Goal: Task Accomplishment & Management: Complete application form

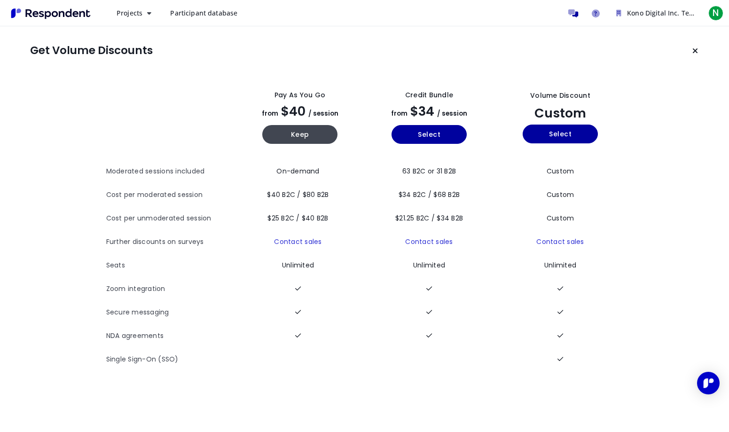
click at [229, 21] on link "Participant database" at bounding box center [204, 13] width 82 height 17
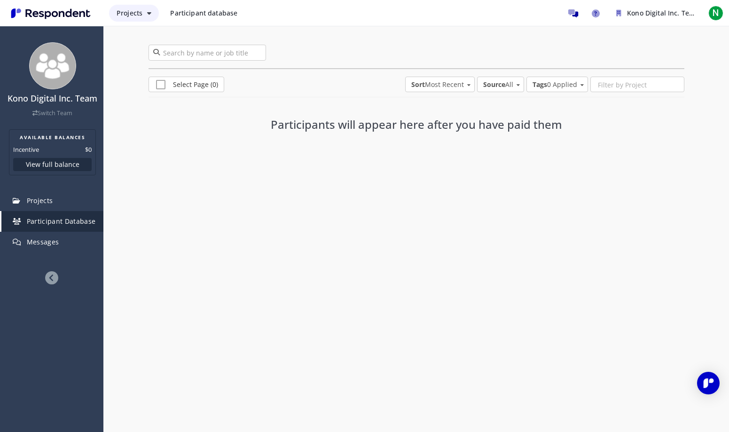
click at [132, 10] on span "Projects" at bounding box center [130, 12] width 26 height 9
click at [162, 39] on link "Create project" at bounding box center [169, 36] width 120 height 23
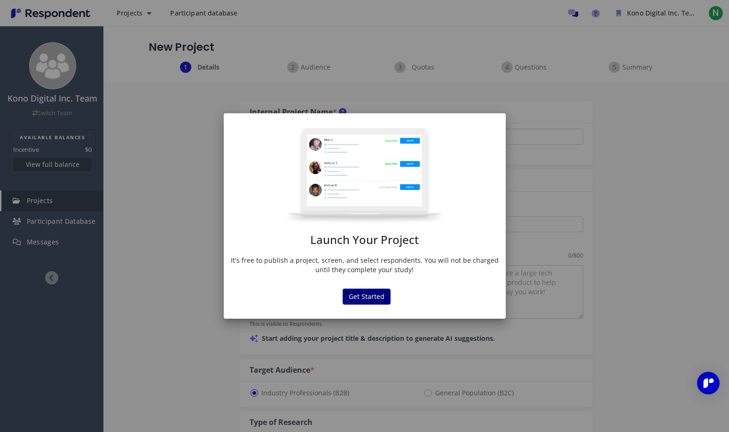
click at [364, 293] on button "Get Started" at bounding box center [367, 296] width 48 height 16
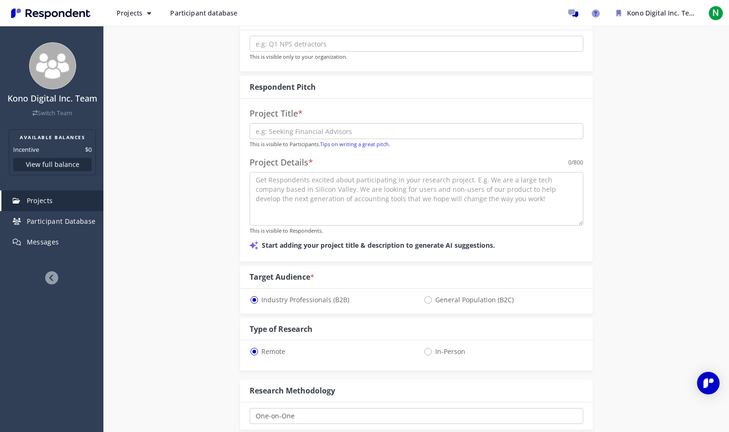
scroll to position [98, 0]
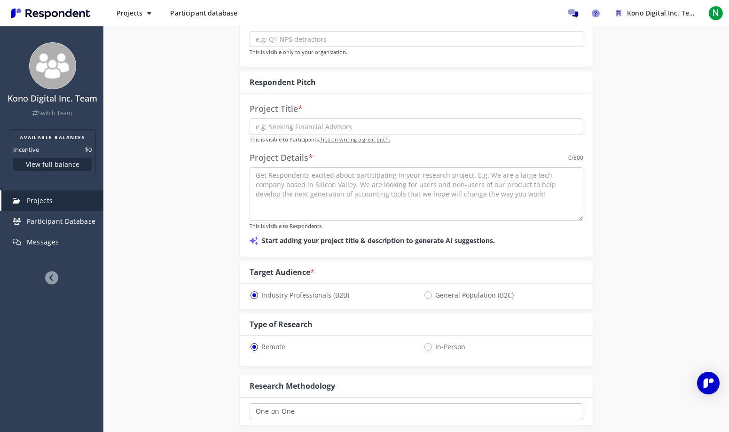
click at [335, 141] on link "Tips on writing a great pitch." at bounding box center [355, 139] width 70 height 7
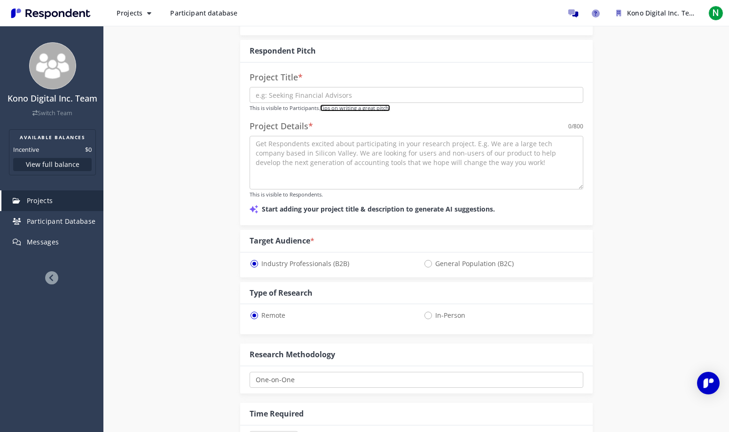
scroll to position [130, 0]
click at [453, 260] on span "General Population (B2C)" at bounding box center [468, 262] width 90 height 11
click at [429, 260] on input "General Population (B2C)" at bounding box center [426, 262] width 6 height 6
radio input "true"
select select "number:125"
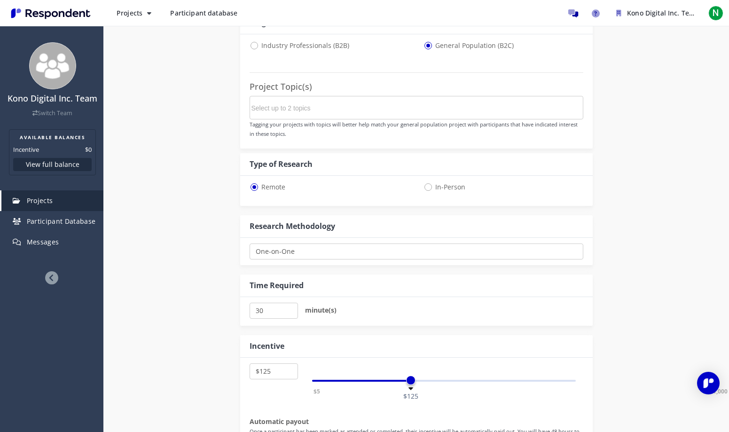
scroll to position [352, 0]
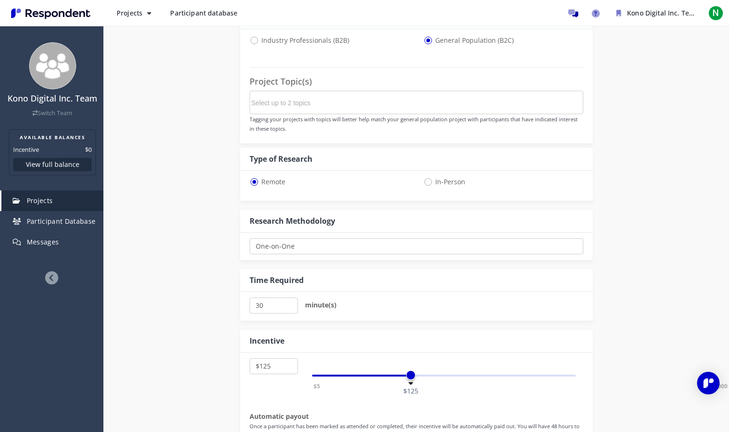
click at [443, 184] on span "In-Person" at bounding box center [444, 181] width 42 height 11
click at [429, 184] on input "In-Person" at bounding box center [426, 181] width 6 height 6
radio input "true"
select select "number:125"
click at [258, 181] on span "Remote" at bounding box center [267, 181] width 36 height 11
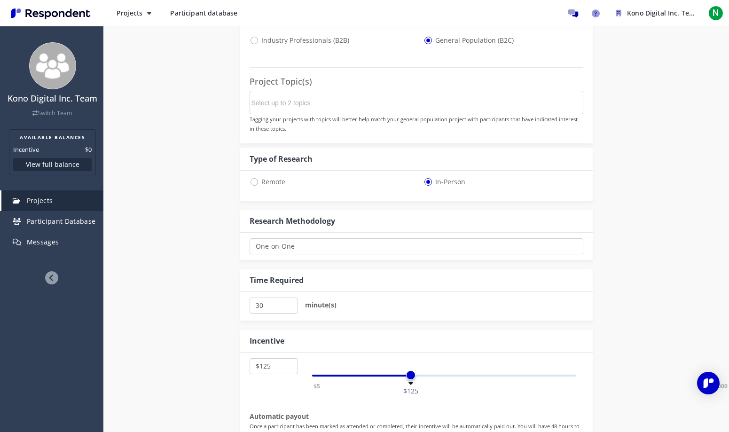
click at [256, 181] on input "Remote" at bounding box center [252, 181] width 6 height 6
radio input "true"
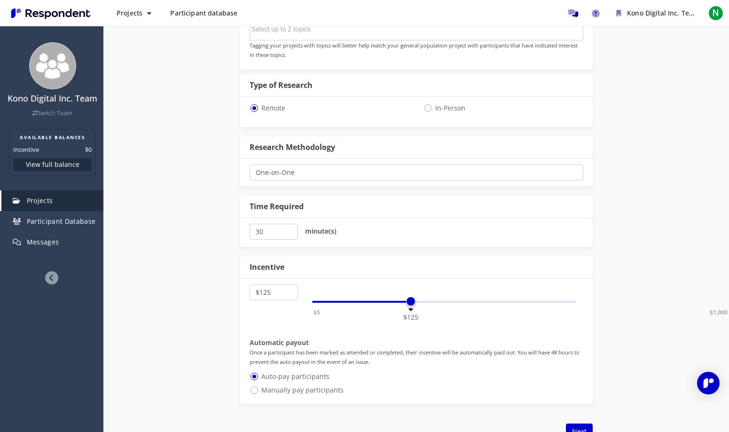
scroll to position [432, 0]
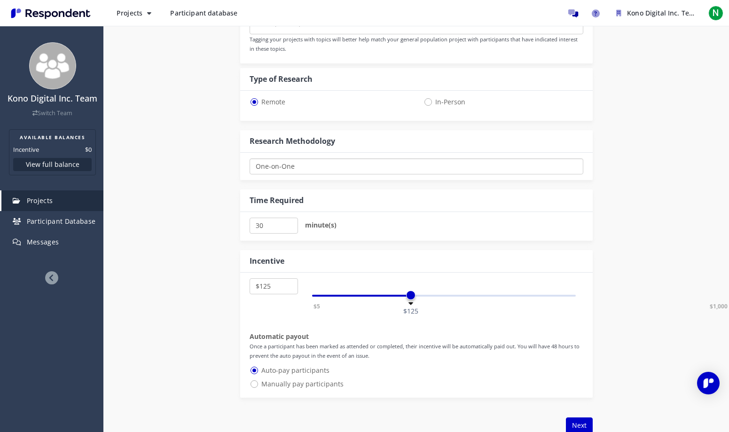
click at [294, 159] on select "One-on-One Focus Group Unmoderated Study Survey Diary Study" at bounding box center [416, 166] width 334 height 16
click at [249, 158] on select "One-on-One Focus Group Unmoderated Study Survey Diary Study" at bounding box center [416, 166] width 334 height 16
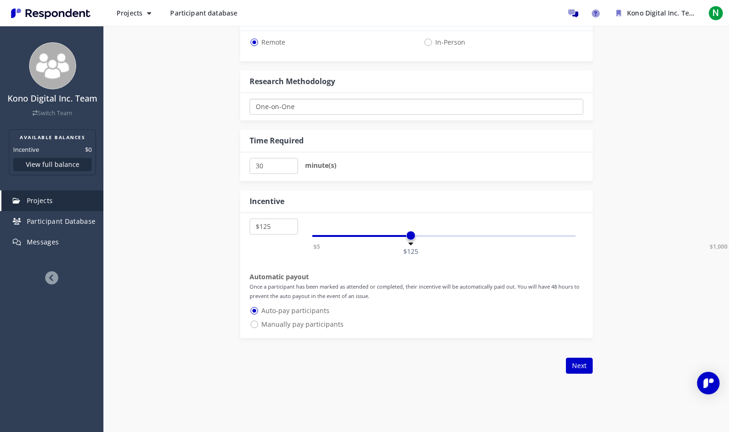
scroll to position [493, 0]
drag, startPoint x: 408, startPoint y: 237, endPoint x: 362, endPoint y: 238, distance: 46.1
click at [362, 238] on span at bounding box center [362, 234] width 9 height 9
select select "number:100"
drag, startPoint x: 358, startPoint y: 234, endPoint x: 363, endPoint y: 235, distance: 5.2
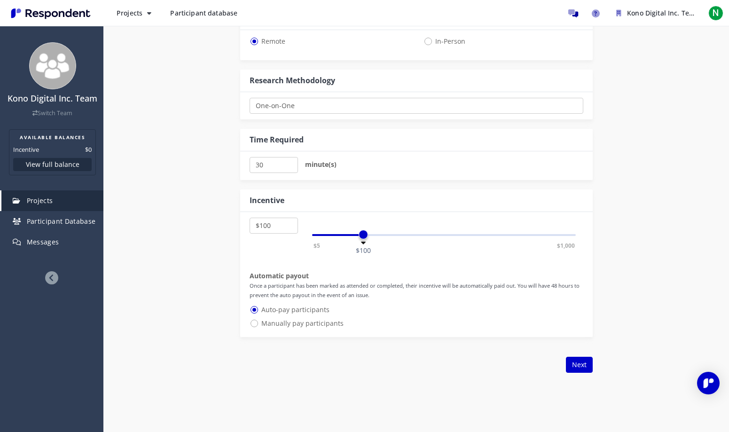
click at [363, 235] on span at bounding box center [362, 234] width 9 height 9
click at [319, 261] on div "$5 $10 $15 $20 $25 $30 $35 $40 $45 $50 $55 $60 $65 $70 $75 $80 $85 $90 $95 $100…" at bounding box center [416, 274] width 352 height 125
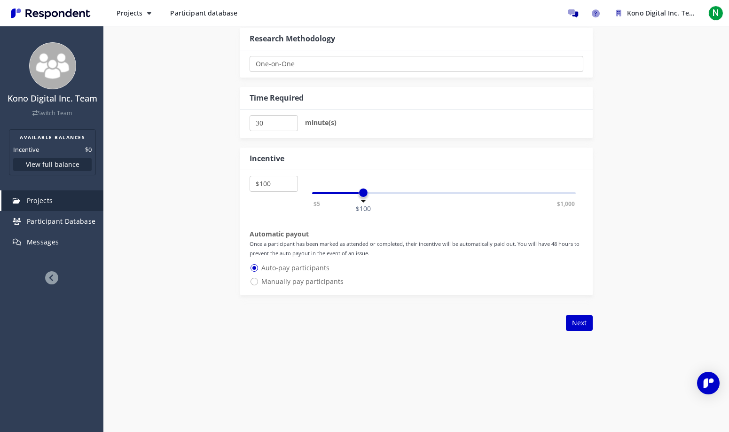
scroll to position [537, 0]
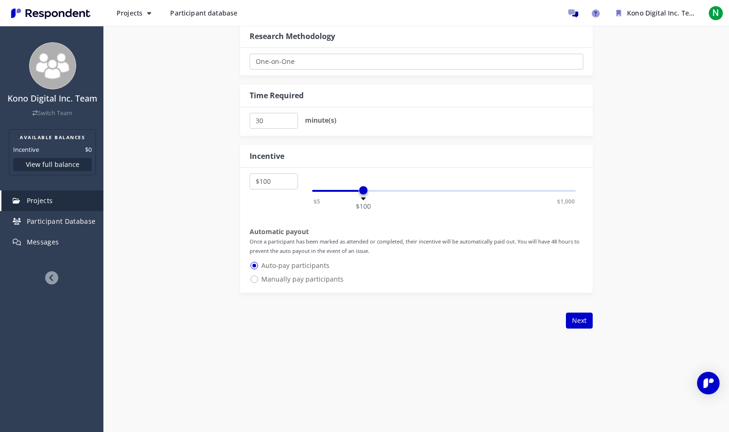
click at [311, 280] on span "Manually pay participants" at bounding box center [296, 278] width 94 height 11
click at [256, 280] on input "Manually pay participants" at bounding box center [252, 278] width 6 height 6
radio input "true"
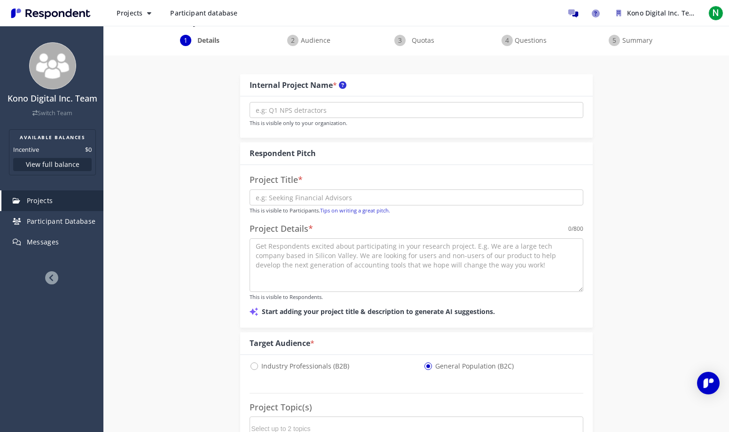
scroll to position [0, 0]
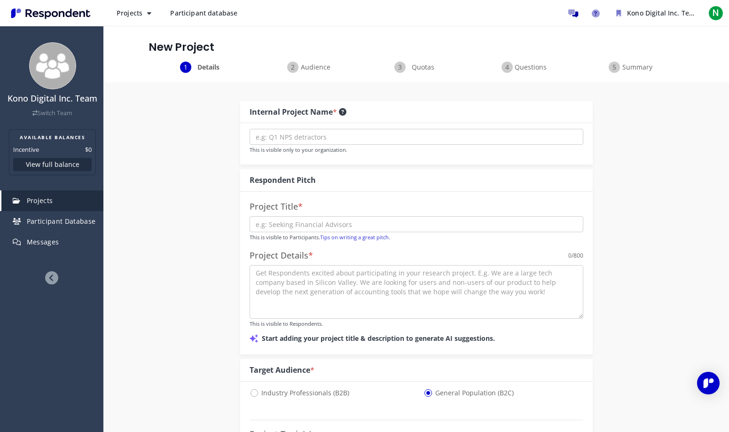
click at [343, 114] on icon at bounding box center [343, 112] width 8 height 8
click at [309, 141] on input "text" at bounding box center [416, 137] width 334 height 16
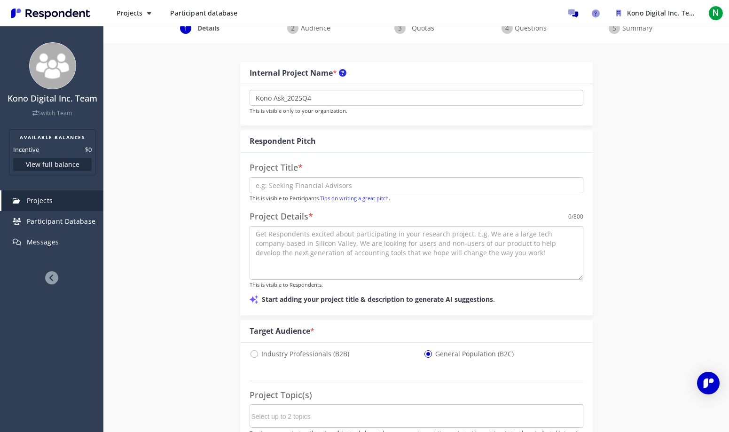
type input "Kono Ask_2025Q4"
click at [315, 186] on input "text" at bounding box center [416, 185] width 334 height 16
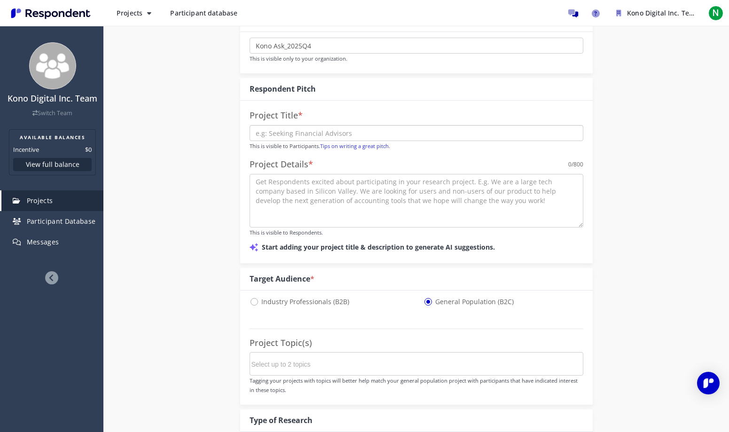
scroll to position [92, 0]
click at [401, 251] on p "Start adding your project title & description to generate AI suggestions." at bounding box center [416, 246] width 334 height 11
click at [384, 245] on p "Start adding your project title & description to generate AI suggestions." at bounding box center [416, 246] width 334 height 11
click at [347, 215] on textarea at bounding box center [416, 200] width 334 height 54
click at [342, 249] on p "Start adding your project title & description to generate AI suggestions." at bounding box center [416, 246] width 334 height 11
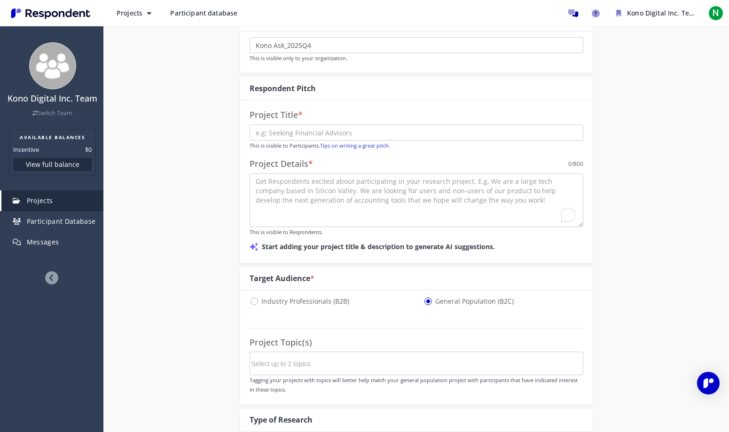
click at [348, 246] on p "Start adding your project title & description to generate AI suggestions." at bounding box center [416, 246] width 334 height 11
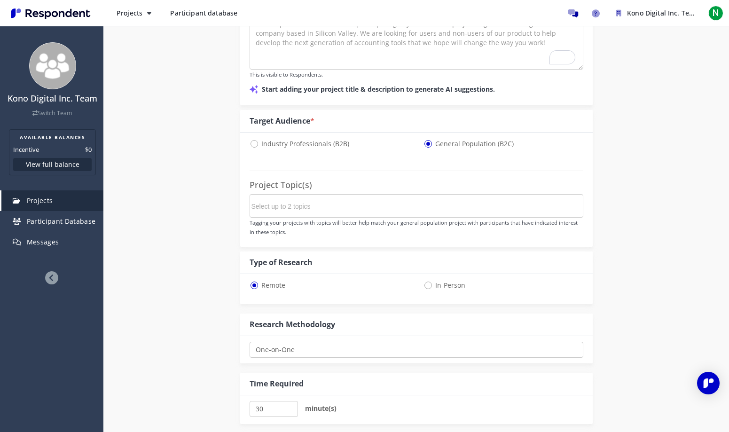
scroll to position [96, 0]
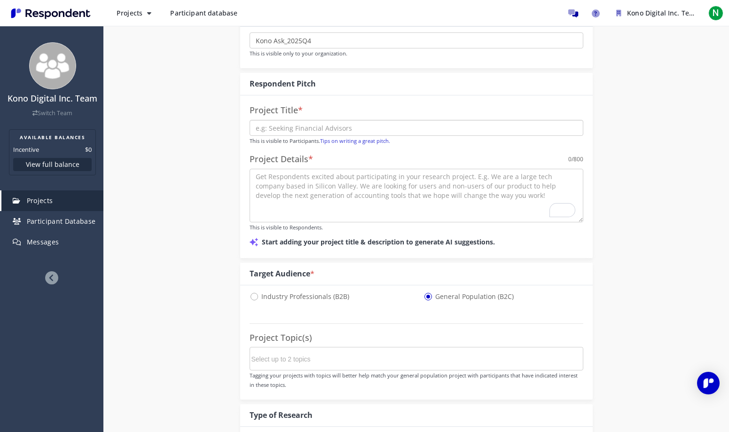
click at [347, 132] on input "text" at bounding box center [416, 128] width 334 height 16
type input "hi"
click at [345, 202] on textarea "To enrich screen reader interactions, please activate Accessibility in Grammarl…" at bounding box center [416, 196] width 334 height 54
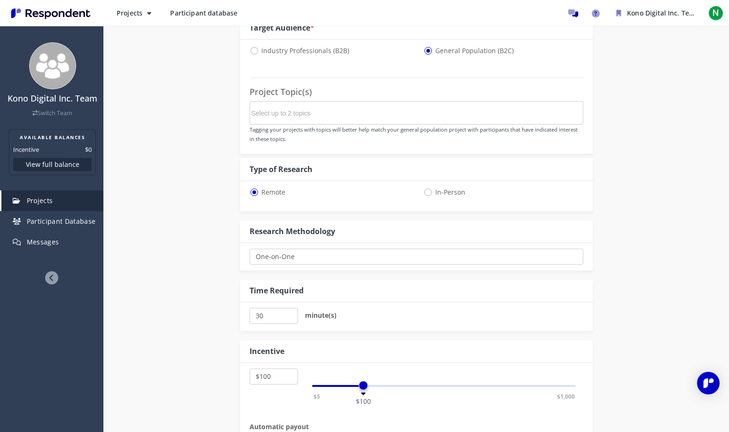
scroll to position [349, 0]
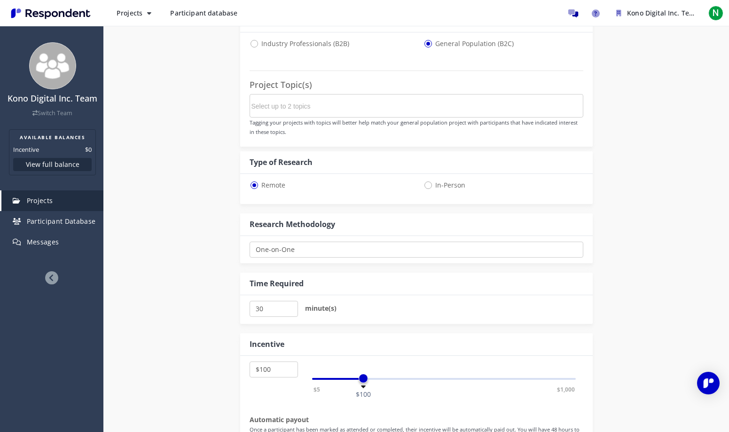
type textarea "hi"
click at [282, 310] on input "30" at bounding box center [273, 309] width 48 height 16
click at [290, 309] on input "25" at bounding box center [273, 309] width 48 height 16
click at [274, 310] on input "25" at bounding box center [273, 309] width 48 height 16
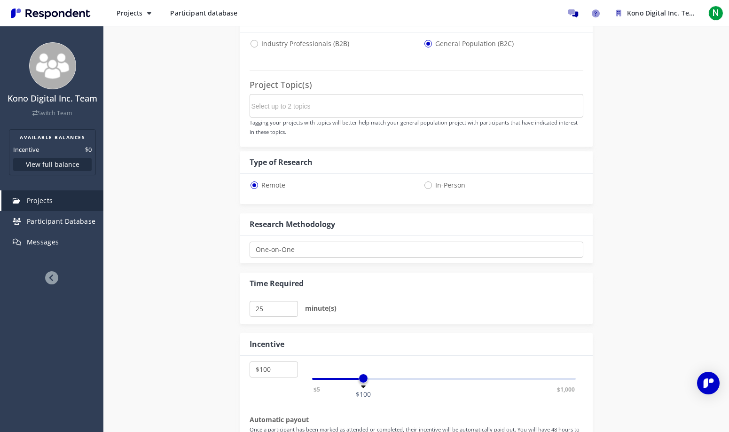
click at [274, 310] on input "25" at bounding box center [273, 309] width 48 height 16
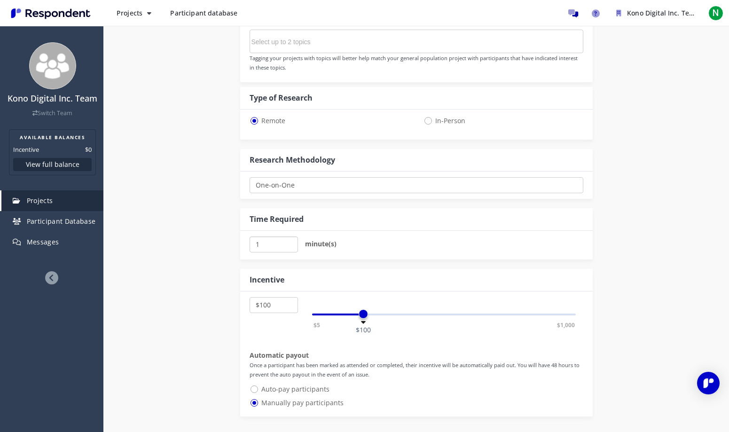
scroll to position [420, 0]
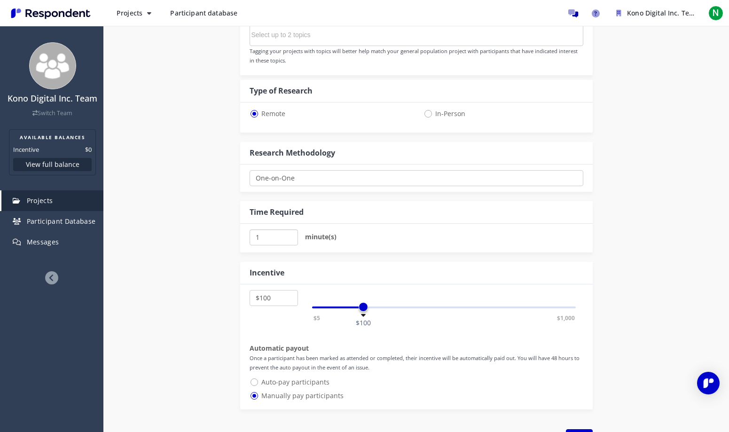
type input "1"
click at [265, 303] on select "$5 $10 $15 $20 $25 $30 $35 $40 $45 $50 $55 $60 $65 $70 $75 $80 $85 $90 $95 $100…" at bounding box center [273, 298] width 48 height 16
click at [249, 290] on select "$5 $10 $15 $20 $25 $30 $35 $40 $45 $50 $55 $60 $65 $70 $75 $80 $85 $90 $95 $100…" at bounding box center [273, 298] width 48 height 16
click at [265, 302] on select "$5 $10 $15 $20 $25 $30 $35 $40 $45 $50 $55 $60 $65 $70 $75 $80 $85 $90 $95 $100…" at bounding box center [273, 298] width 48 height 16
select select "number:5"
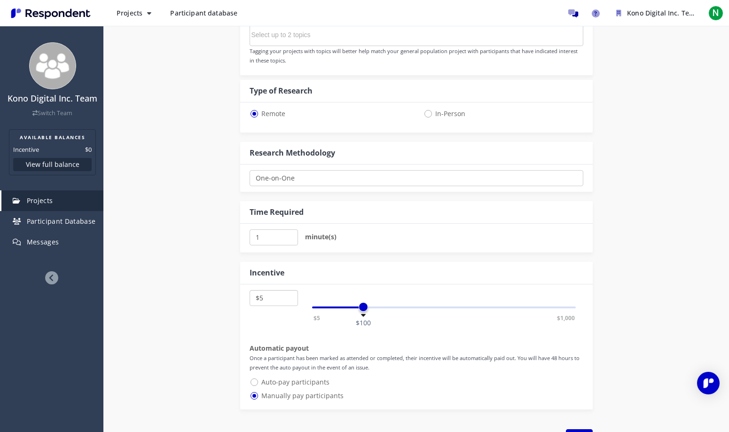
click at [249, 290] on select "$5 $10 $15 $20 $25 $30 $35 $40 $45 $50 $55 $60 $65 $70 $75 $80 $85 $90 $95 $100…" at bounding box center [273, 298] width 48 height 16
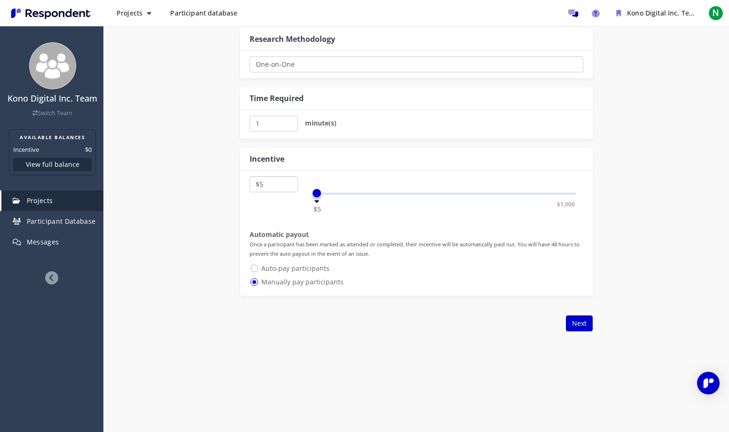
scroll to position [535, 0]
click at [574, 329] on button "Next" at bounding box center [579, 322] width 27 height 16
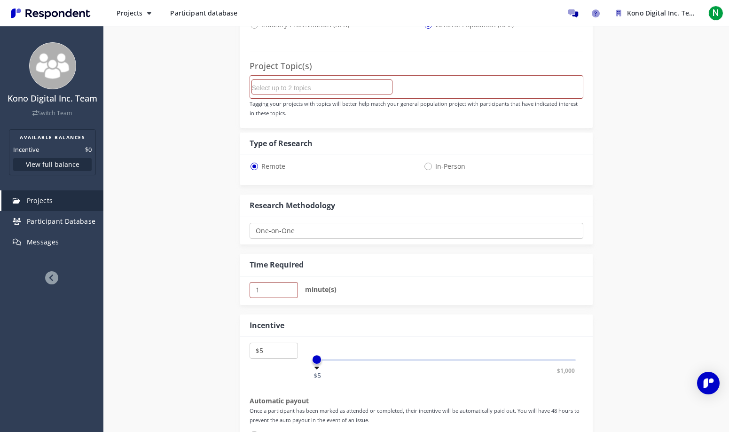
scroll to position [0, 0]
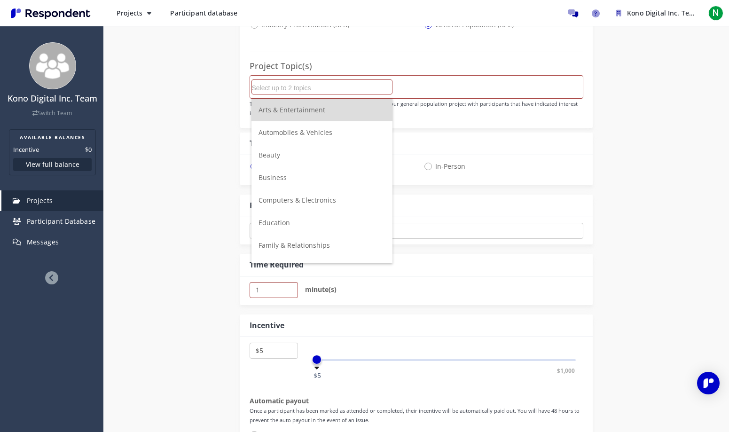
click at [330, 111] on li "Arts & Entertainment" at bounding box center [321, 110] width 141 height 23
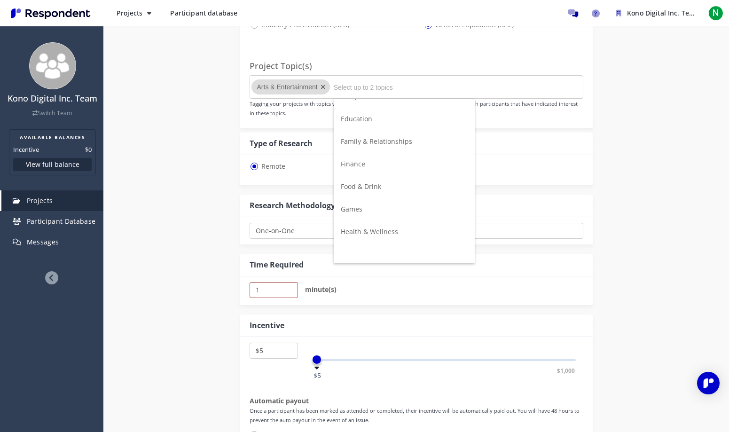
scroll to position [275, 0]
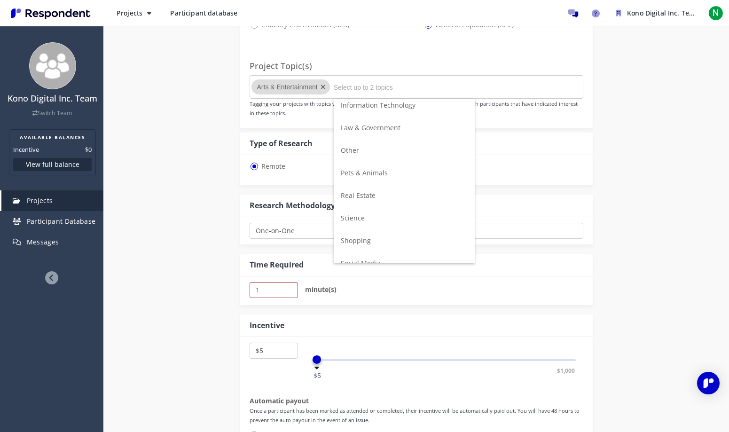
click at [621, 338] on div "Internal Project Name * Kono Ask_2025Q4 This is visible only to your organizati…" at bounding box center [416, 130] width 550 height 832
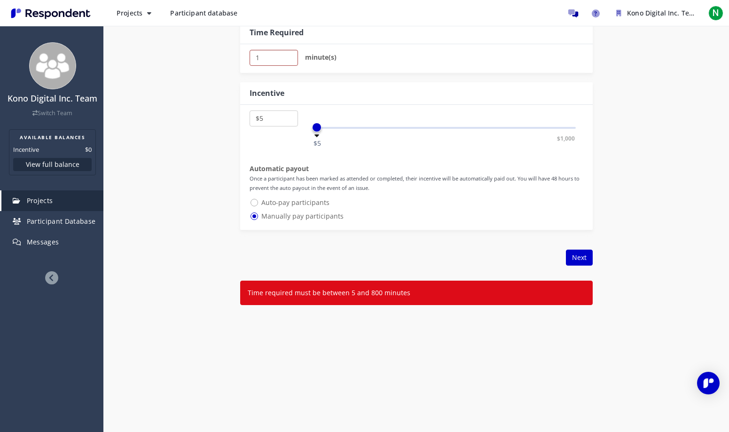
scroll to position [612, 0]
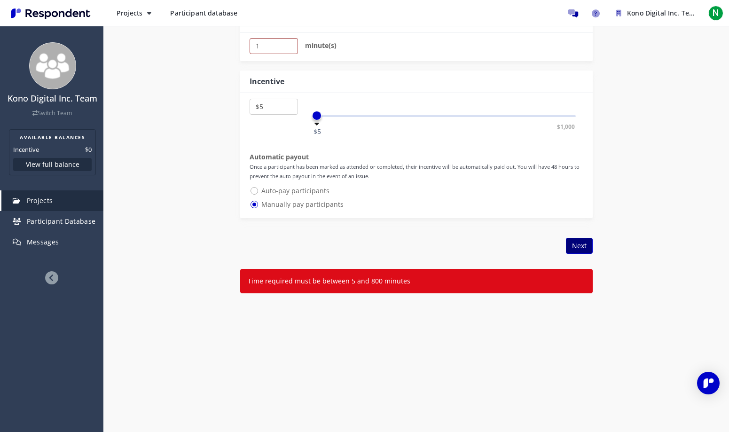
click at [582, 238] on button "Next" at bounding box center [579, 246] width 27 height 16
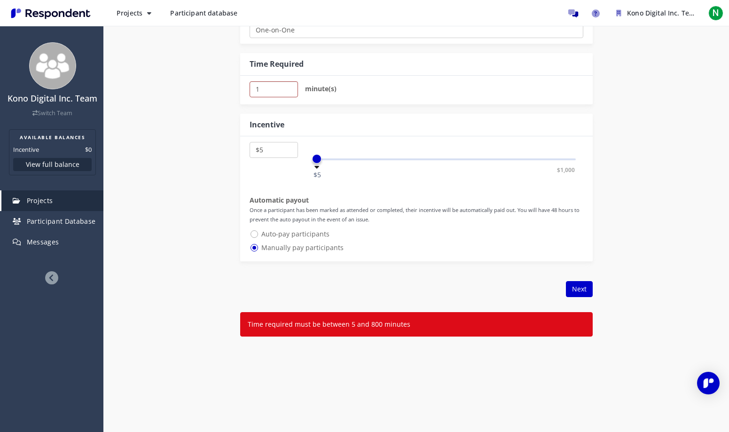
scroll to position [553, 0]
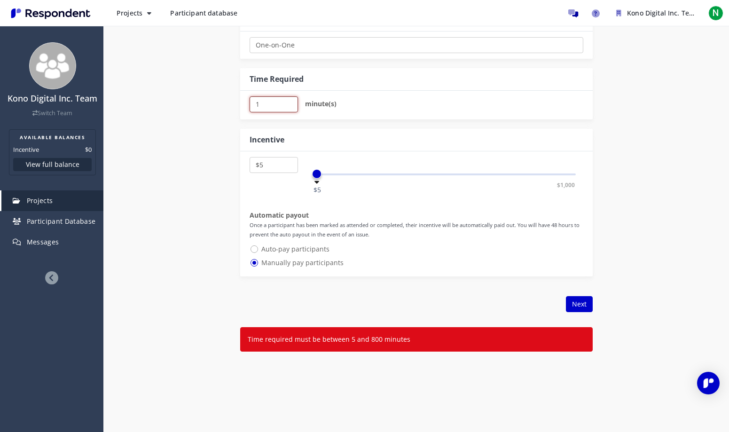
click at [281, 109] on input "1" at bounding box center [273, 104] width 48 height 16
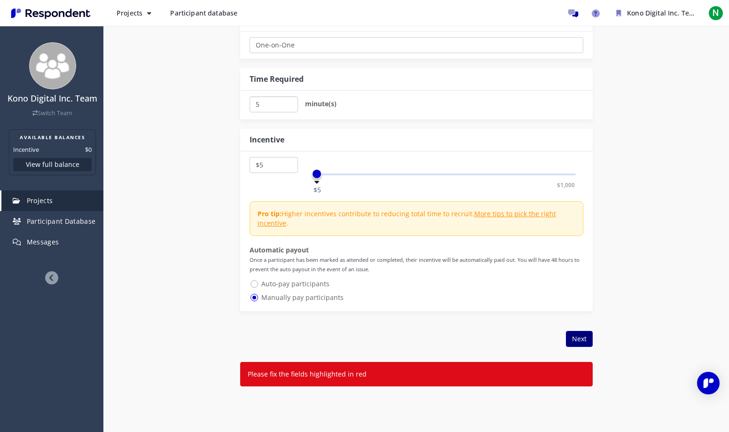
type input "5"
click at [580, 338] on button "Next" at bounding box center [579, 339] width 27 height 16
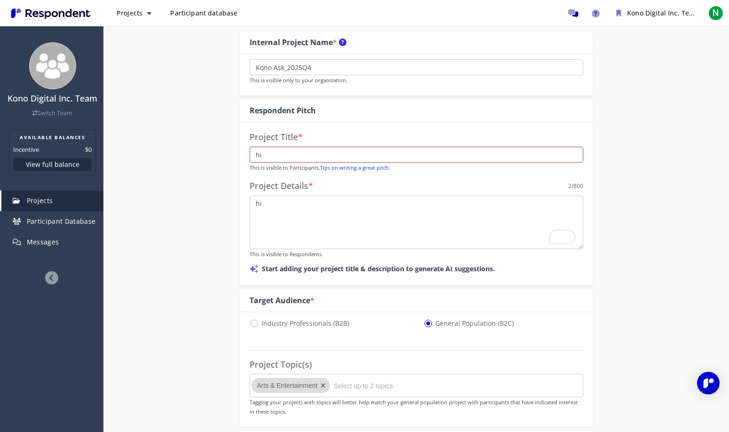
scroll to position [66, 0]
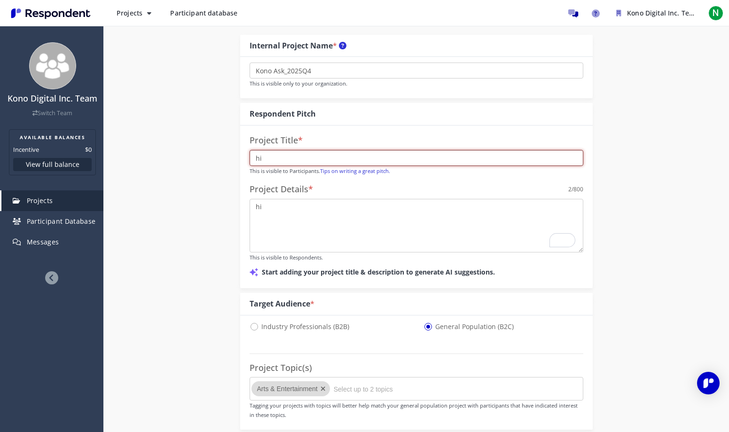
click at [383, 156] on input "hi" at bounding box center [416, 158] width 334 height 16
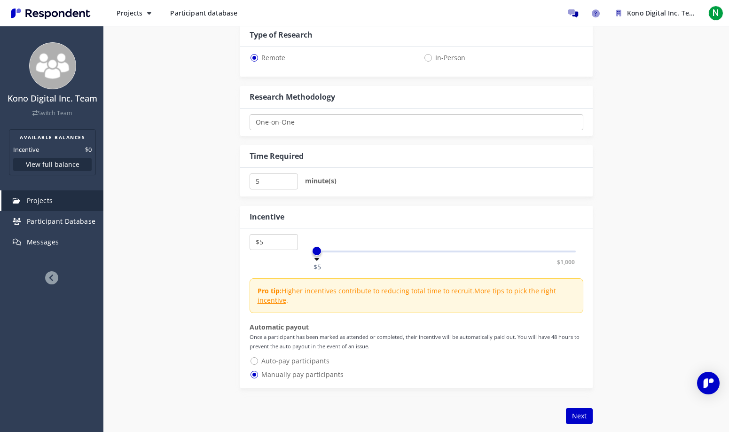
scroll to position [612, 0]
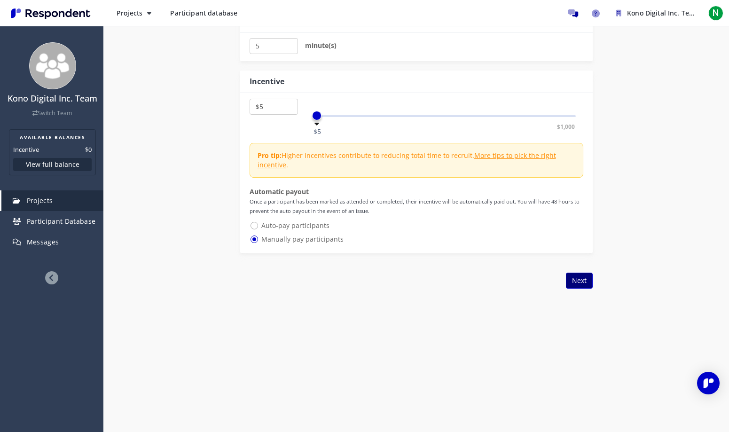
type input "hi art lovers"
click at [571, 280] on button "Next" at bounding box center [579, 280] width 27 height 16
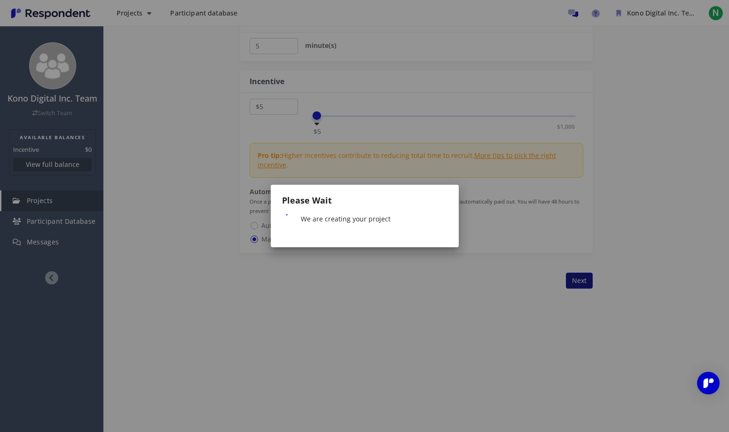
scroll to position [0, 0]
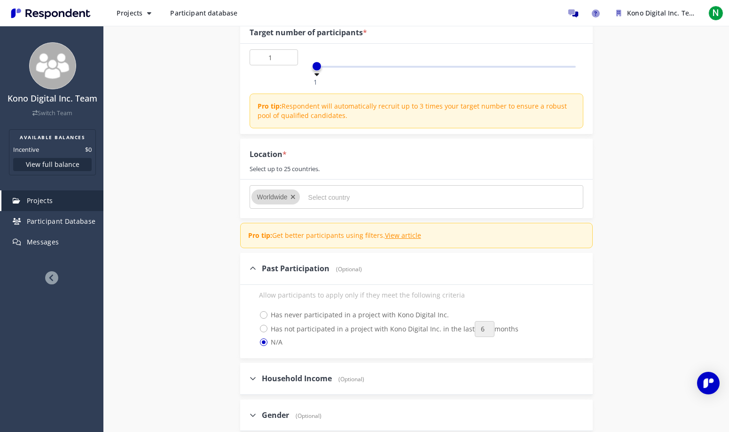
scroll to position [130, 0]
click at [292, 196] on icon "Remove Worldwide" at bounding box center [292, 196] width 5 height 7
click at [317, 195] on input "Select country" at bounding box center [378, 197] width 141 height 16
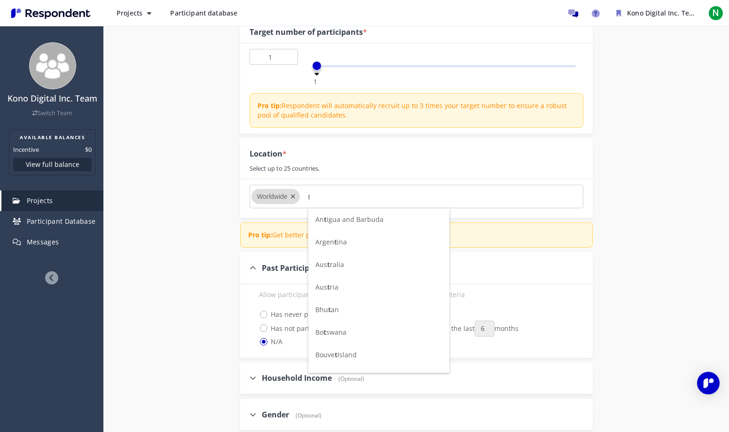
scroll to position [0, 0]
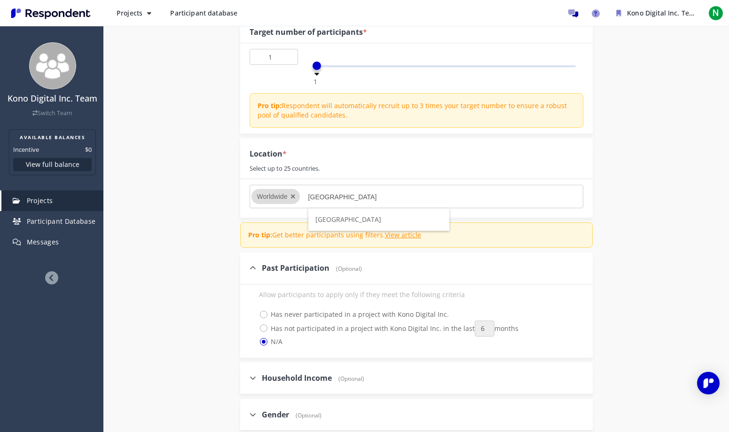
type input "[GEOGRAPHIC_DATA]"
click at [327, 217] on span "[GEOGRAPHIC_DATA]" at bounding box center [348, 219] width 66 height 9
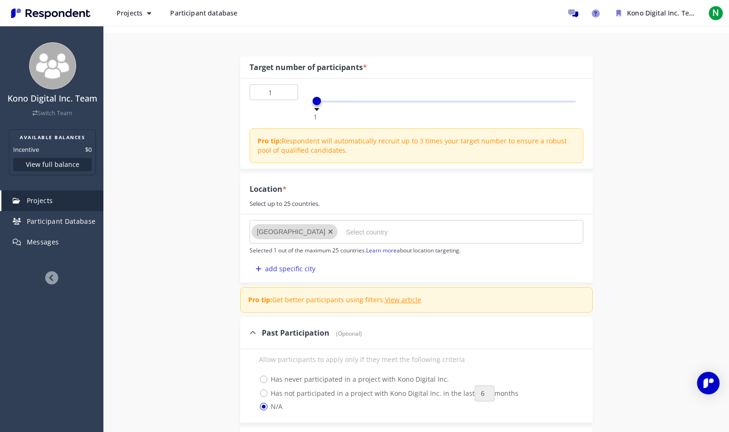
scroll to position [83, 0]
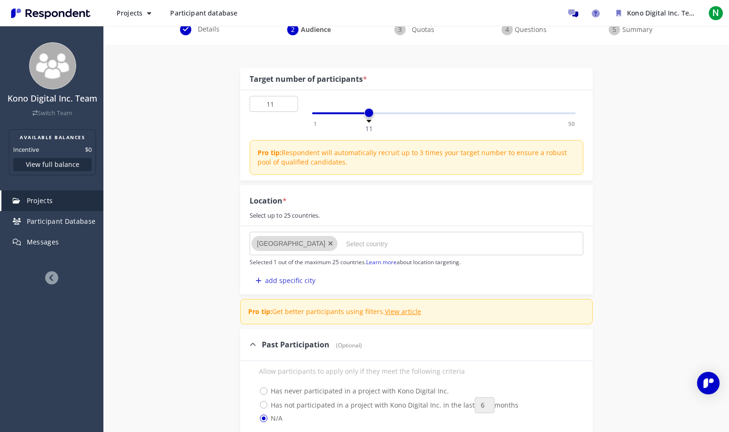
drag, startPoint x: 318, startPoint y: 114, endPoint x: 370, endPoint y: 116, distance: 51.7
click at [370, 116] on span at bounding box center [368, 112] width 9 height 9
click at [343, 151] on p "Pro tip: Respondent will automatically recruit up to 3 times your target number…" at bounding box center [416, 157] width 319 height 19
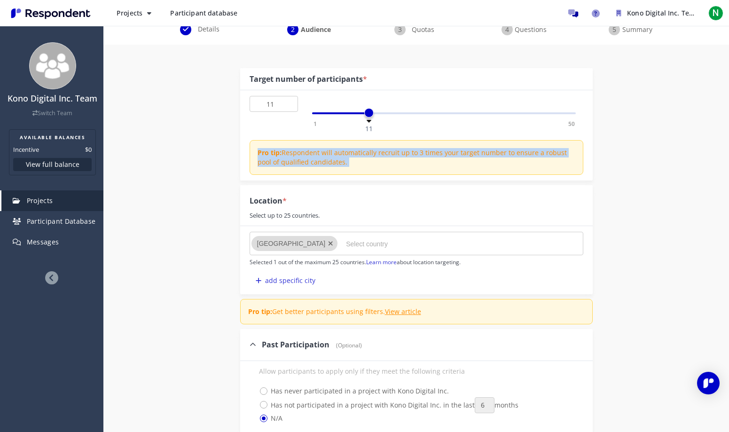
click at [343, 151] on p "Pro tip: Respondent will automatically recruit up to 3 times your target number…" at bounding box center [416, 157] width 319 height 19
drag, startPoint x: 367, startPoint y: 114, endPoint x: 337, endPoint y: 114, distance: 30.1
click at [337, 114] on span at bounding box center [337, 112] width 9 height 9
type input "6"
click at [341, 116] on span at bounding box center [342, 112] width 9 height 9
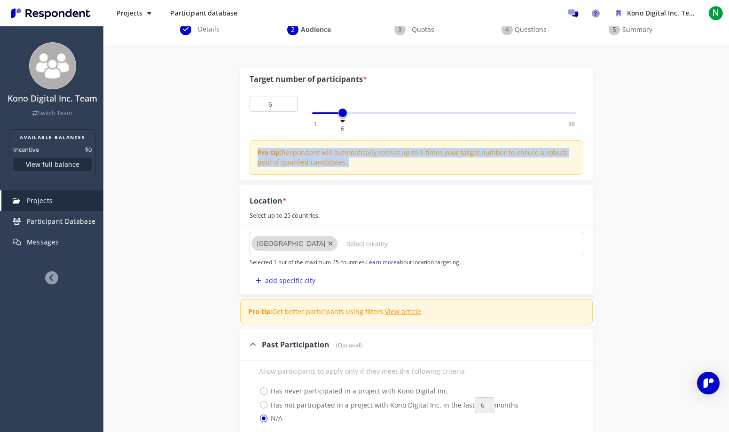
click at [398, 190] on div "Location * Select up to 25 countries." at bounding box center [416, 205] width 352 height 40
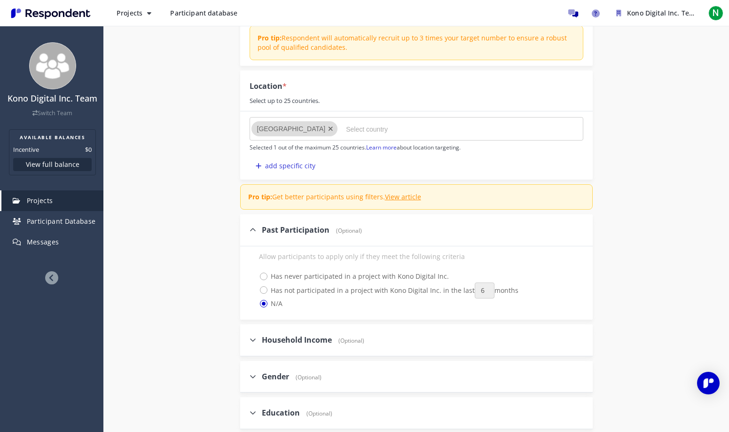
scroll to position [187, 0]
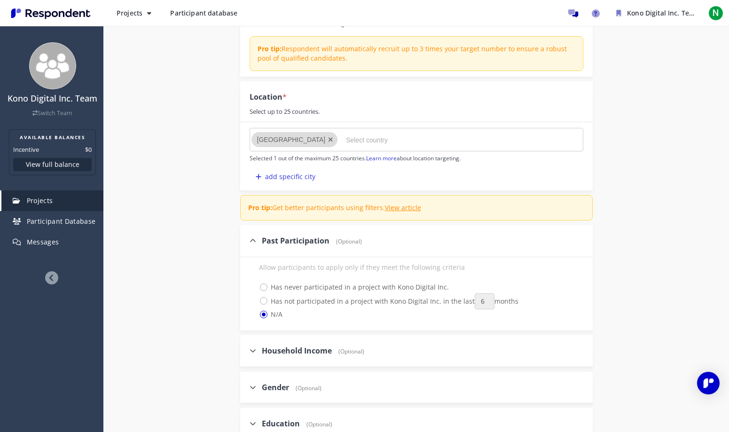
click at [431, 50] on p "Pro tip: Respondent will automatically recruit up to 3 times your target number…" at bounding box center [416, 53] width 319 height 19
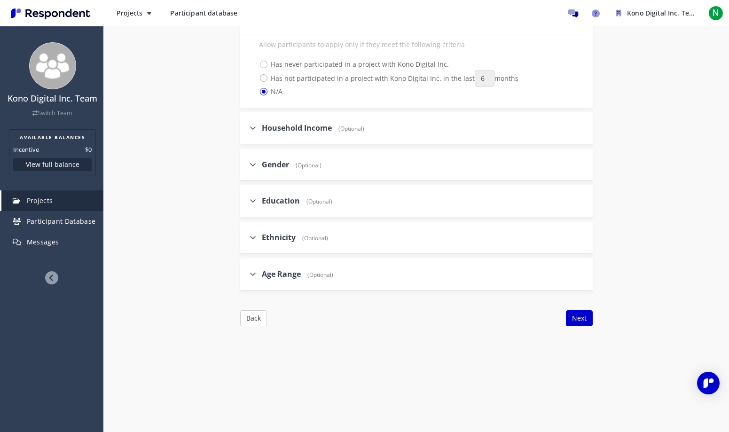
scroll to position [433, 0]
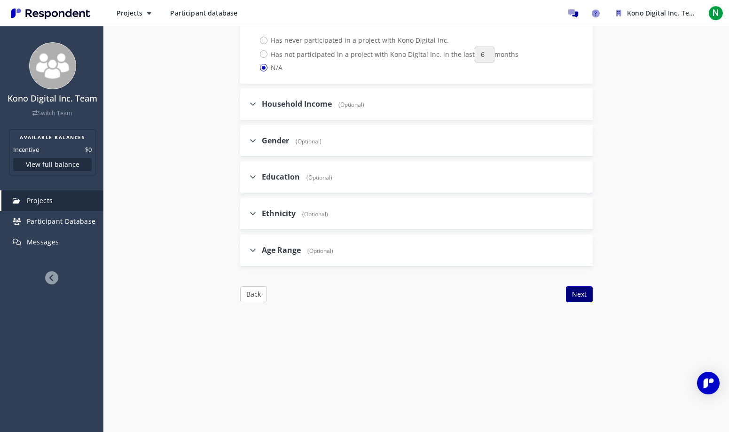
click at [586, 294] on button "Next" at bounding box center [579, 294] width 27 height 16
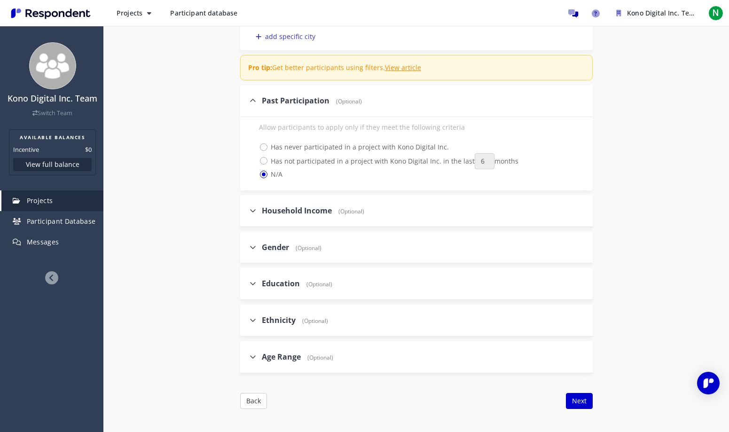
scroll to position [448, 0]
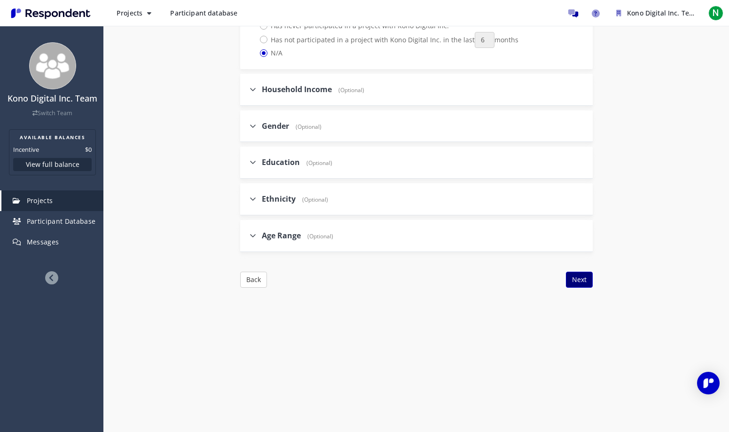
click at [582, 283] on button "Next" at bounding box center [579, 280] width 27 height 16
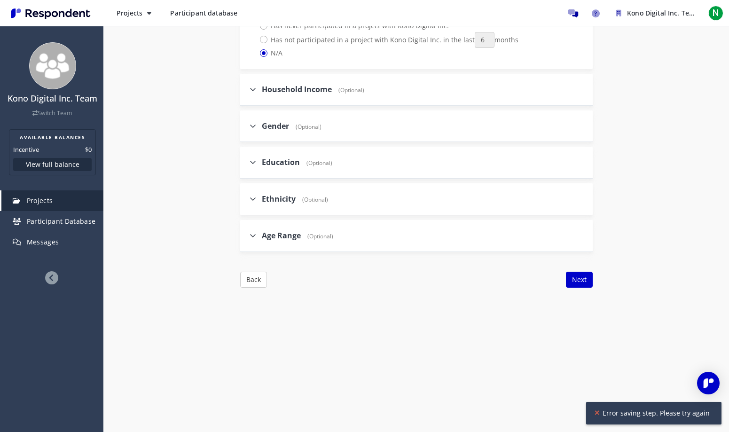
click at [532, 77] on div "Household Income (Optional)" at bounding box center [416, 90] width 352 height 32
click at [254, 84] on label "Household Income (Optional)" at bounding box center [306, 89] width 115 height 11
click at [246, 86] on input "Household Income (Optional)" at bounding box center [243, 89] width 6 height 6
checkbox input "true"
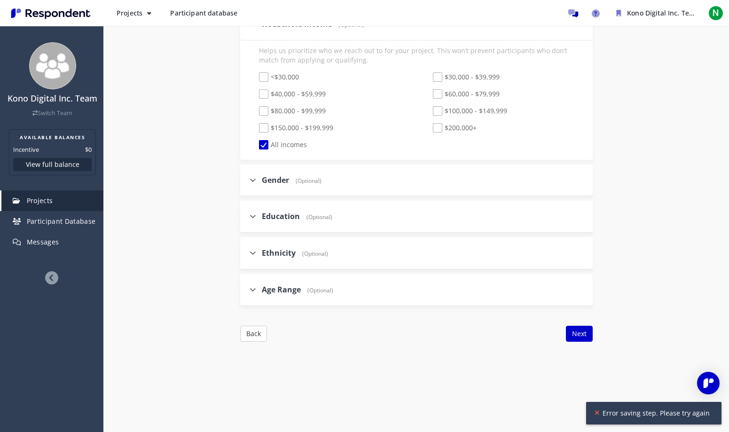
scroll to position [515, 0]
click at [251, 169] on div "Gender (Optional)" at bounding box center [285, 178] width 72 height 20
click at [250, 180] on icon at bounding box center [252, 178] width 7 height 8
click at [246, 180] on input "Gender (Optional)" at bounding box center [243, 178] width 6 height 6
checkbox input "true"
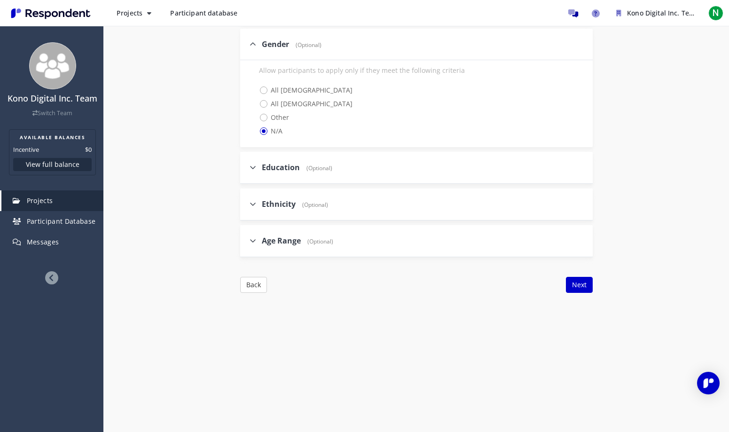
click at [255, 164] on icon at bounding box center [252, 167] width 7 height 8
click at [246, 164] on input "Education (Optional)" at bounding box center [243, 167] width 6 height 6
checkbox input "true"
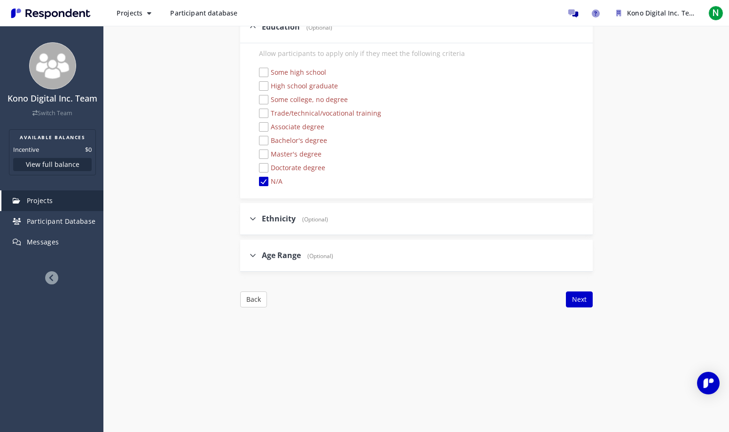
scroll to position [791, 0]
click at [252, 218] on icon at bounding box center [252, 217] width 7 height 8
click at [246, 218] on input "Ethnicity (Optional)" at bounding box center [243, 217] width 6 height 6
checkbox input "true"
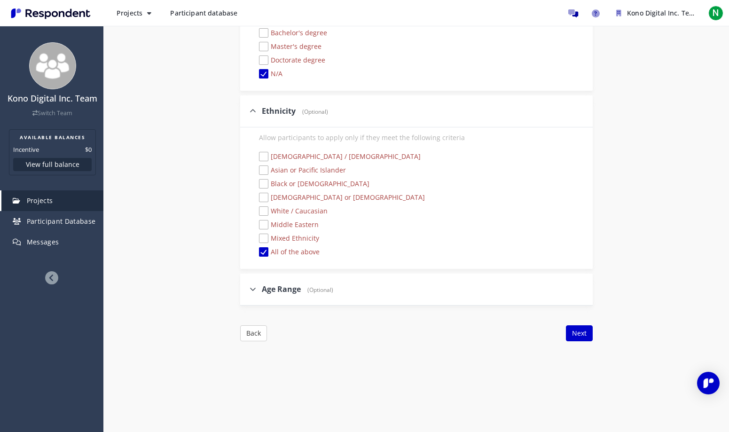
scroll to position [897, 0]
click at [258, 283] on label "Age Range (Optional)" at bounding box center [291, 288] width 84 height 11
click at [246, 285] on input "Age Range (Optional)" at bounding box center [243, 288] width 6 height 6
checkbox input "true"
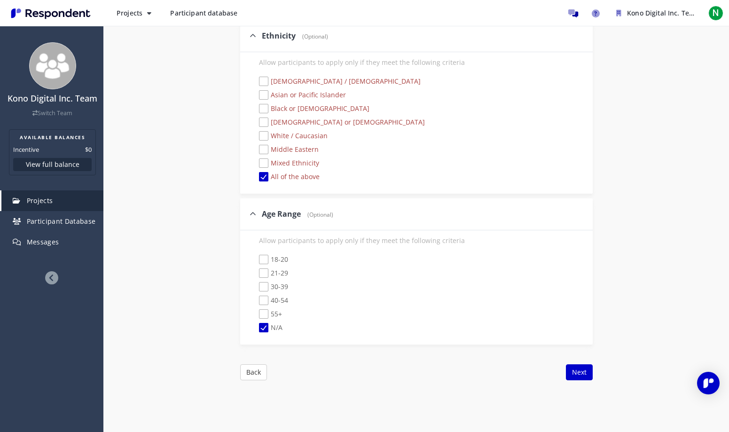
scroll to position [973, 0]
click at [263, 174] on span "All of the above" at bounding box center [289, 176] width 61 height 11
click at [256, 174] on input "All of the above" at bounding box center [252, 176] width 6 height 6
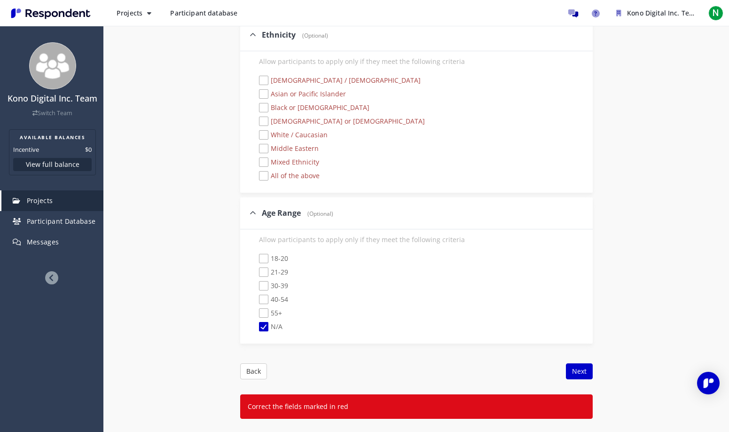
click at [263, 174] on span "All of the above" at bounding box center [289, 176] width 61 height 11
click at [256, 174] on input "All of the above" at bounding box center [252, 176] width 6 height 6
checkbox input "true"
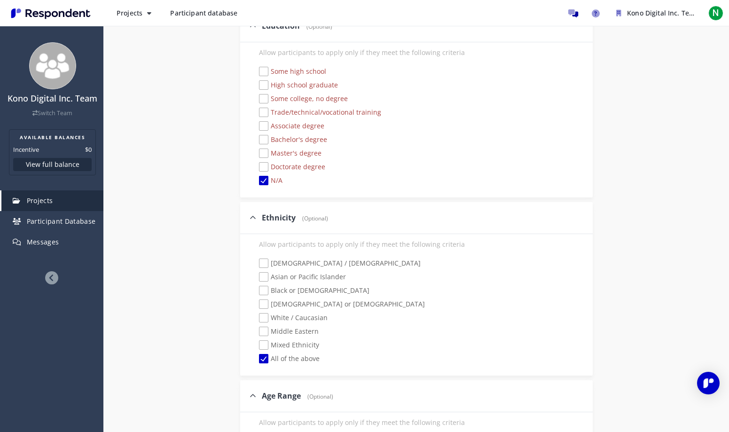
scroll to position [781, 0]
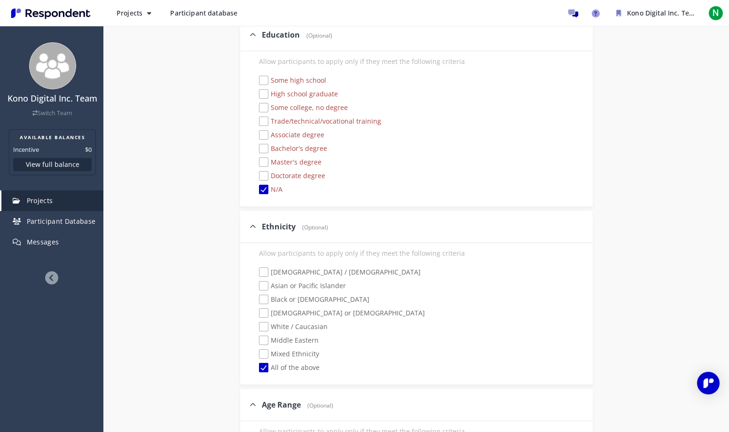
click at [265, 190] on span "N/A" at bounding box center [270, 190] width 23 height 11
click at [256, 190] on input "N/A" at bounding box center [252, 190] width 6 height 6
click at [265, 190] on span "N/A" at bounding box center [270, 190] width 23 height 11
click at [256, 190] on input "N/A" at bounding box center [252, 190] width 6 height 6
checkbox input "true"
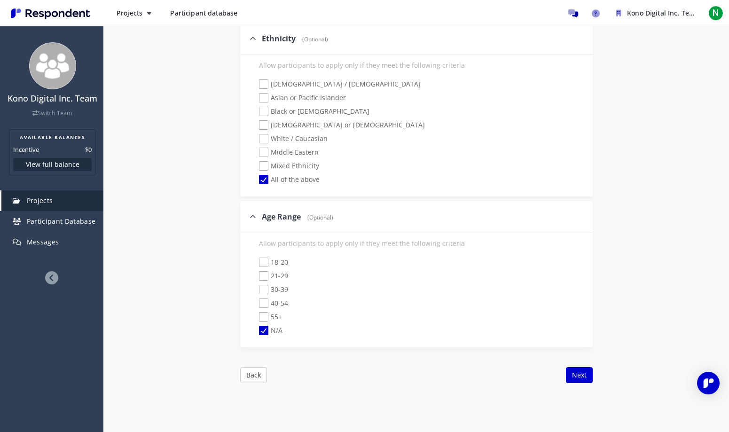
scroll to position [1033, 0]
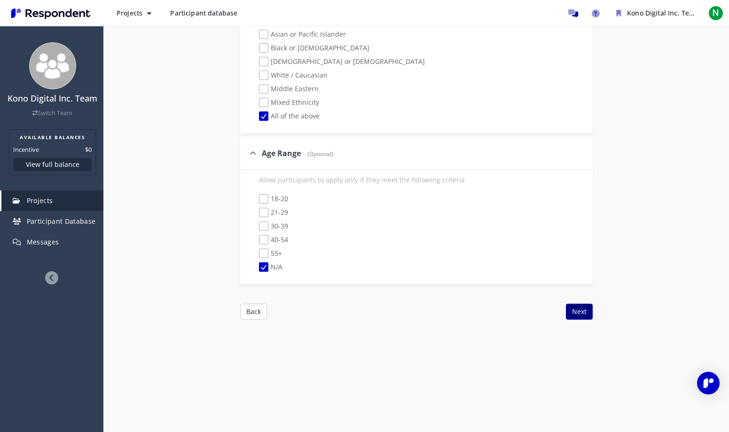
click at [587, 318] on button "Next" at bounding box center [579, 312] width 27 height 16
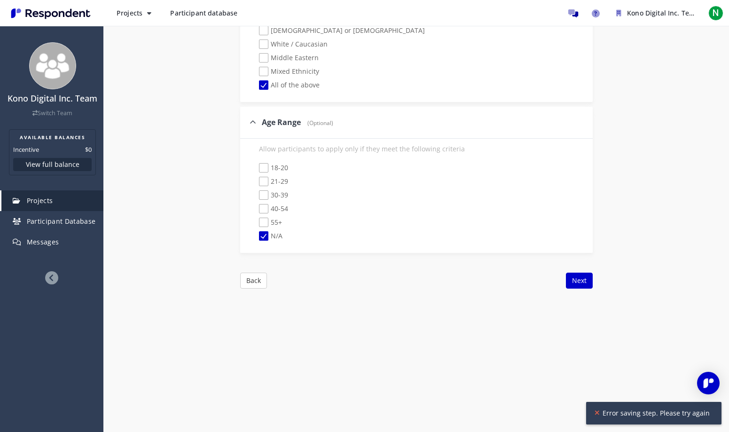
scroll to position [1065, 0]
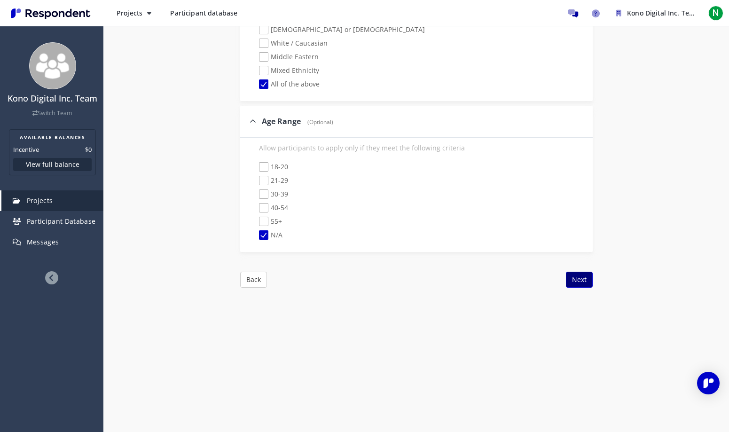
click at [580, 274] on button "Next" at bounding box center [579, 280] width 27 height 16
click at [254, 284] on button "Back" at bounding box center [253, 280] width 27 height 16
